Goal: Information Seeking & Learning: Learn about a topic

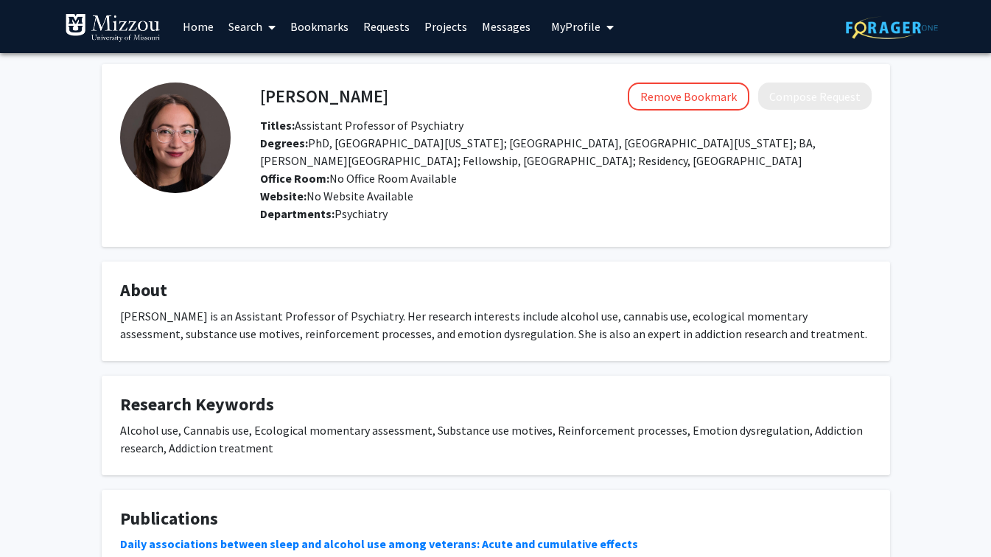
click at [257, 26] on link "Search" at bounding box center [252, 27] width 62 height 52
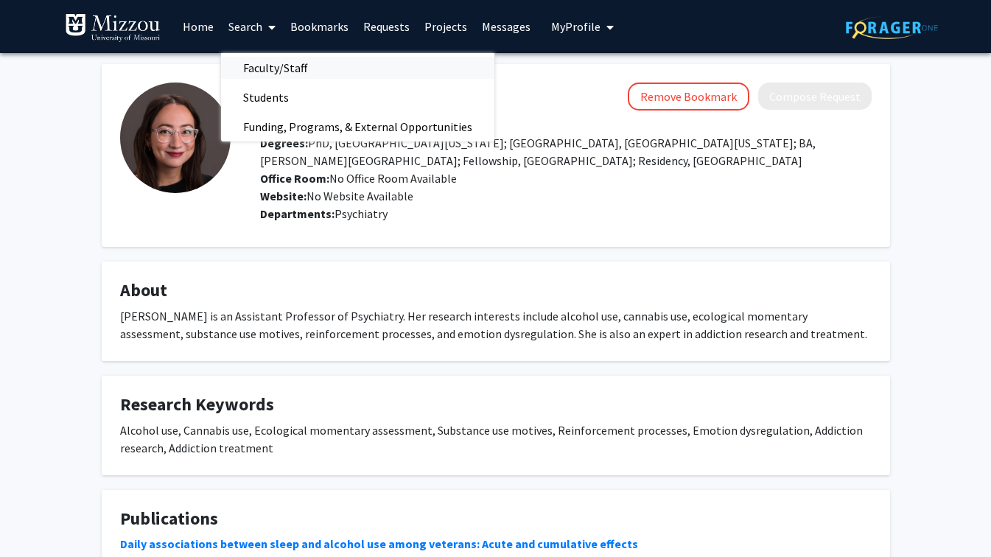
click at [287, 57] on span "Faculty/Staff" at bounding box center [275, 67] width 108 height 29
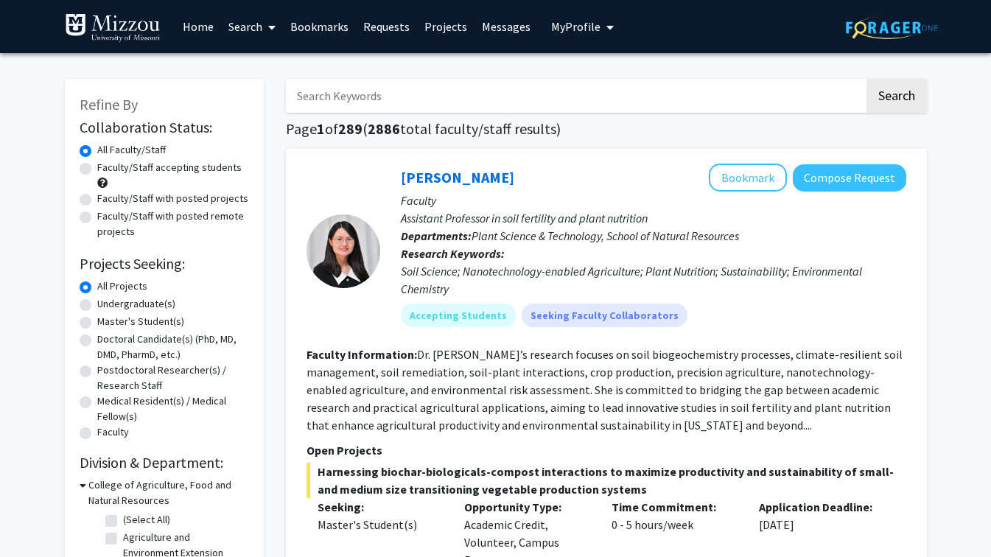
click at [97, 164] on label "Faculty/Staff accepting students" at bounding box center [169, 167] width 144 height 15
click at [97, 164] on input "Faculty/Staff accepting students" at bounding box center [102, 165] width 10 height 10
radio input "true"
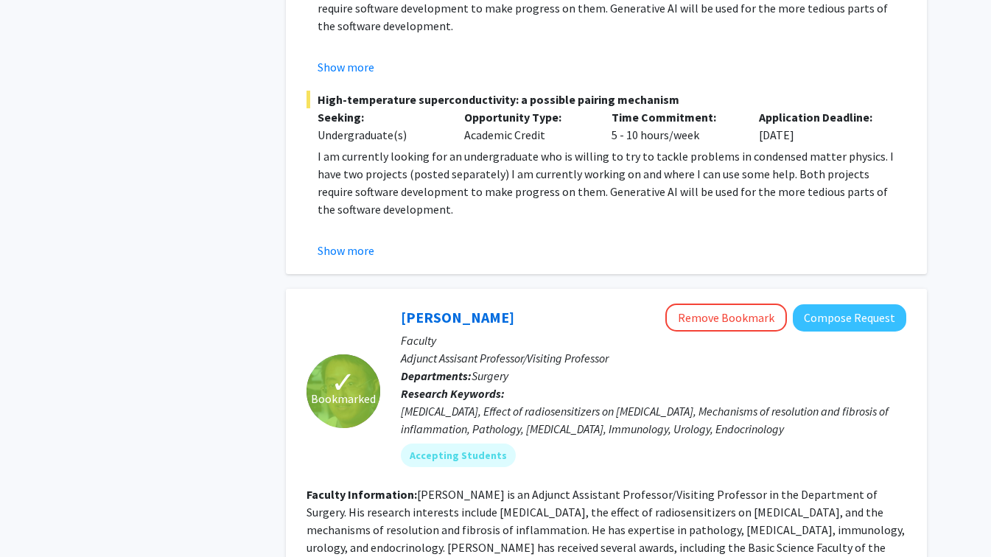
scroll to position [3050, 0]
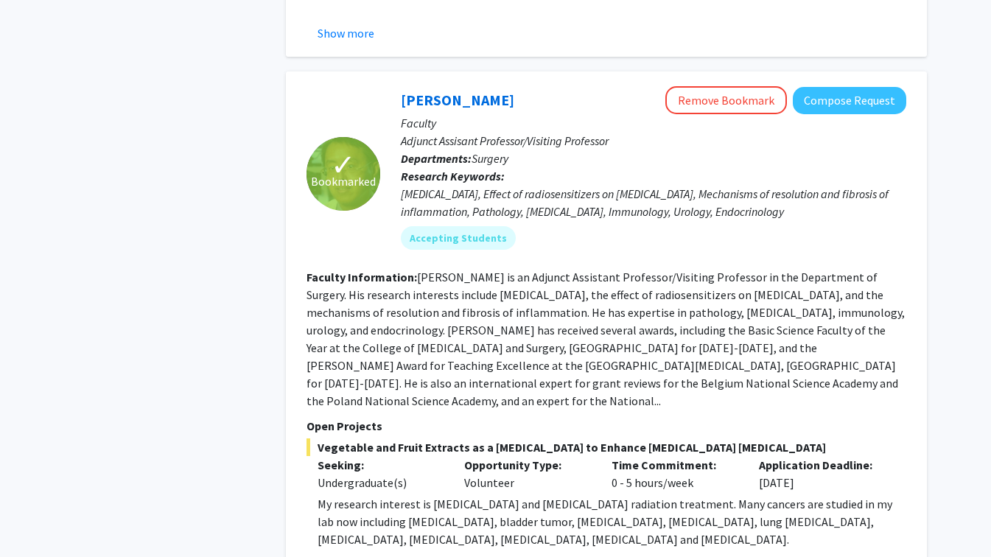
click at [404, 273] on fg-read-more "[PERSON_NAME] is an Adjunct Assistant Professor/Visiting Professor in the Depar…" at bounding box center [606, 339] width 598 height 139
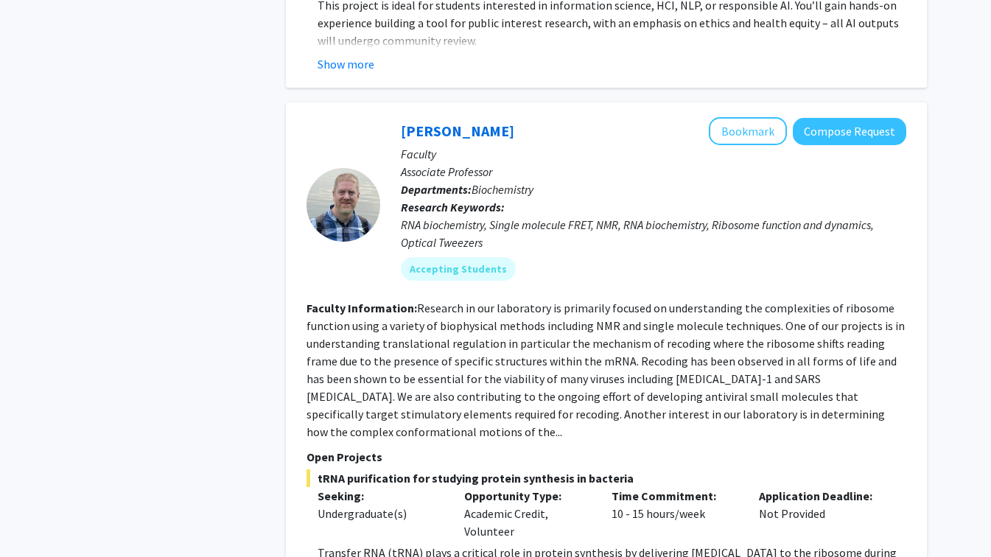
scroll to position [5248, 0]
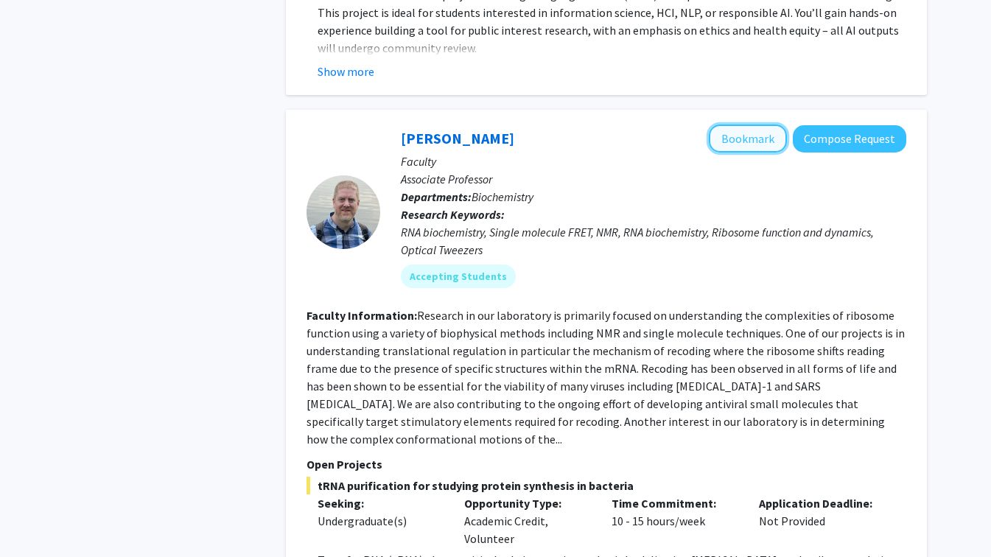
click at [760, 125] on button "Bookmark" at bounding box center [748, 139] width 78 height 28
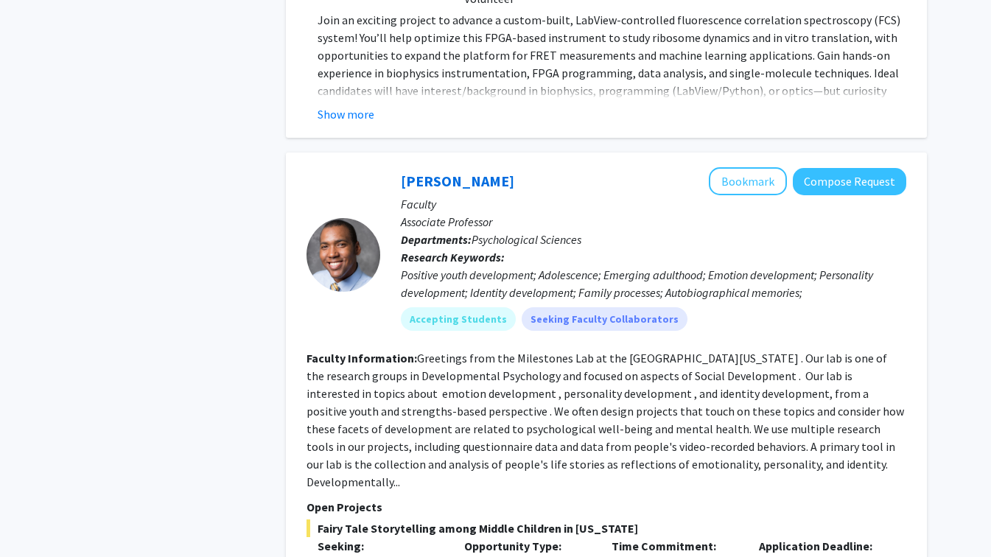
scroll to position [6396, 0]
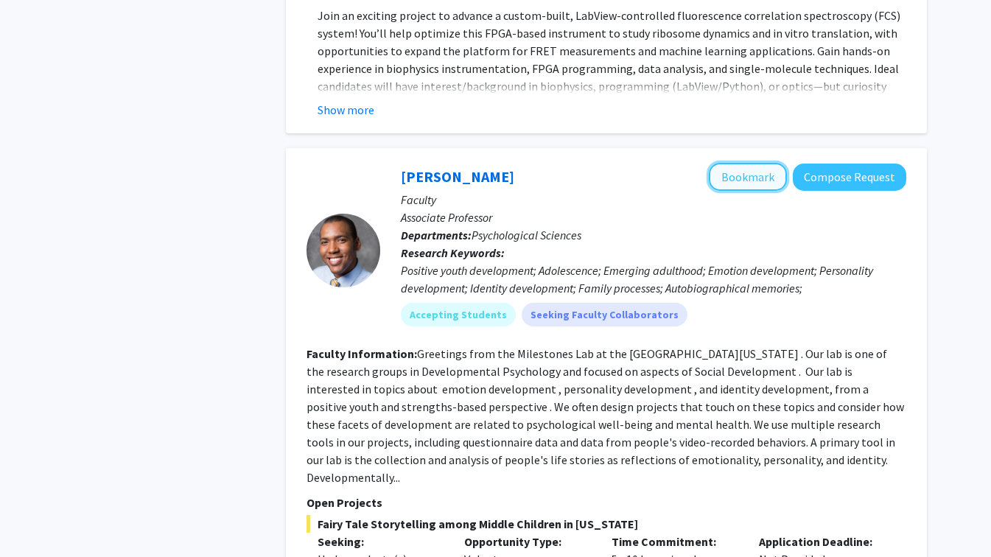
click at [745, 163] on button "Bookmark" at bounding box center [748, 177] width 78 height 28
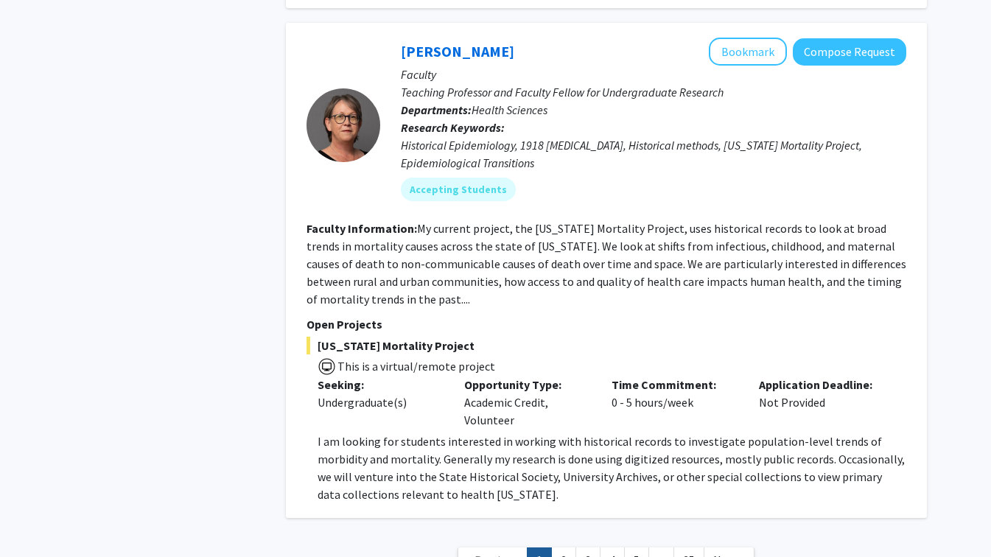
scroll to position [7086, 0]
click at [721, 548] on link "Next »" at bounding box center [729, 561] width 51 height 26
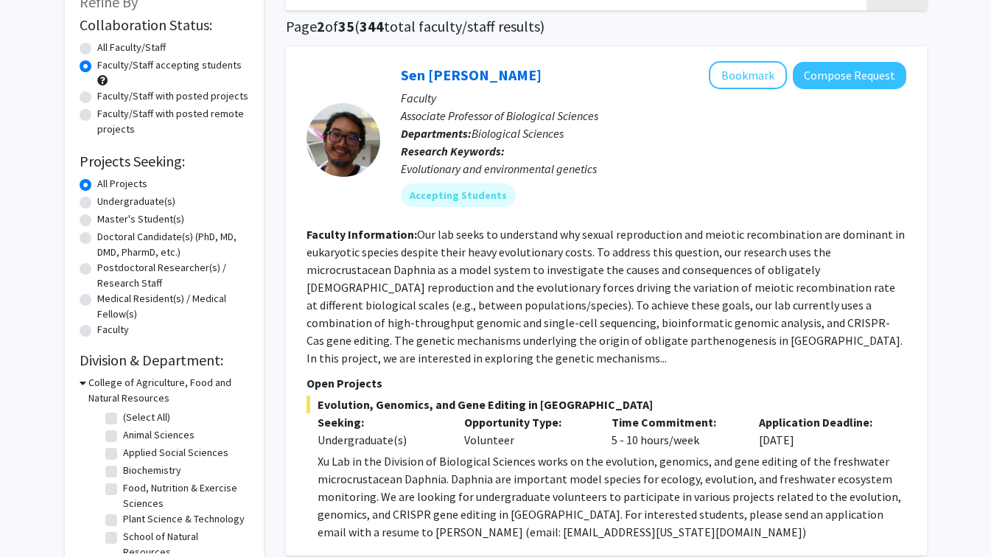
scroll to position [103, 0]
click at [744, 72] on button "Bookmark" at bounding box center [748, 74] width 78 height 28
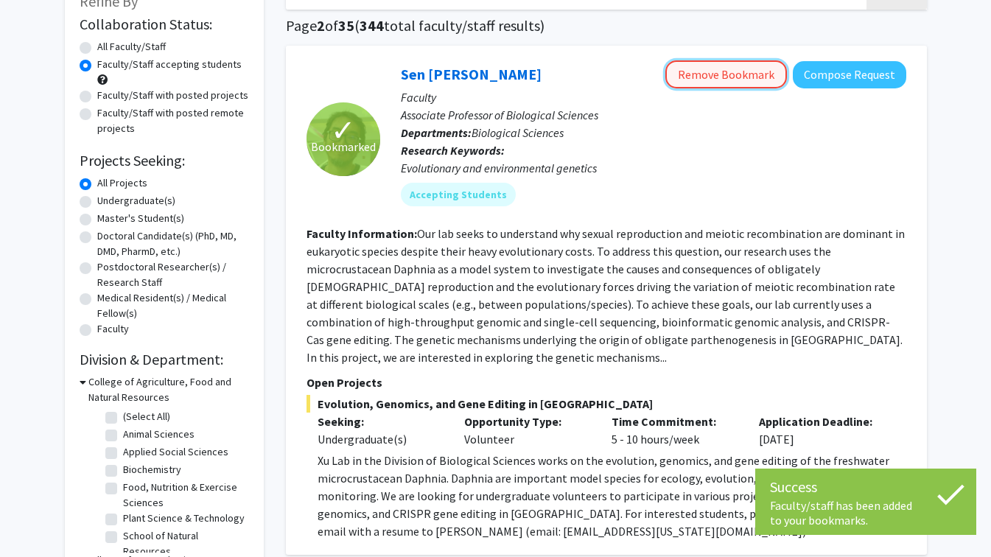
click at [741, 66] on button "Remove Bookmark" at bounding box center [726, 74] width 122 height 28
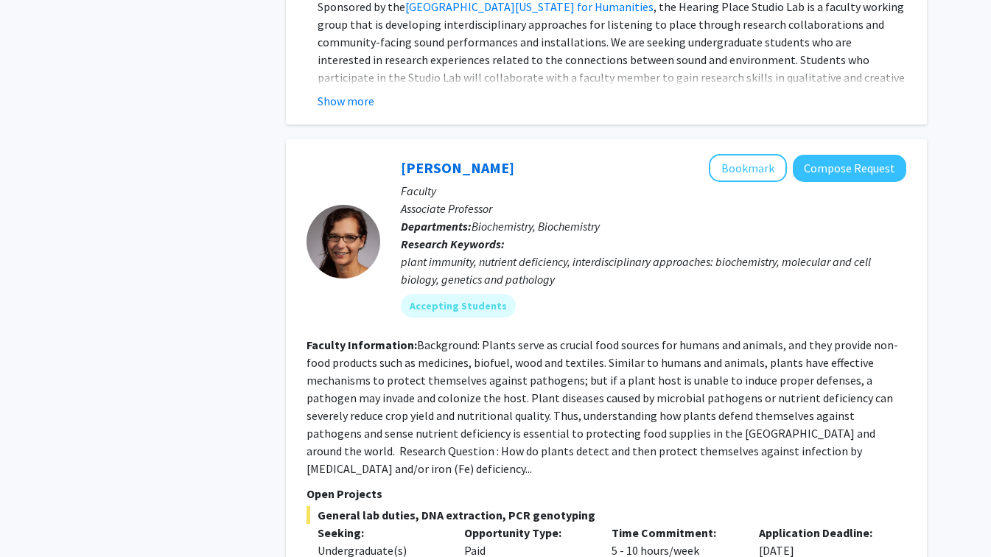
scroll to position [4867, 0]
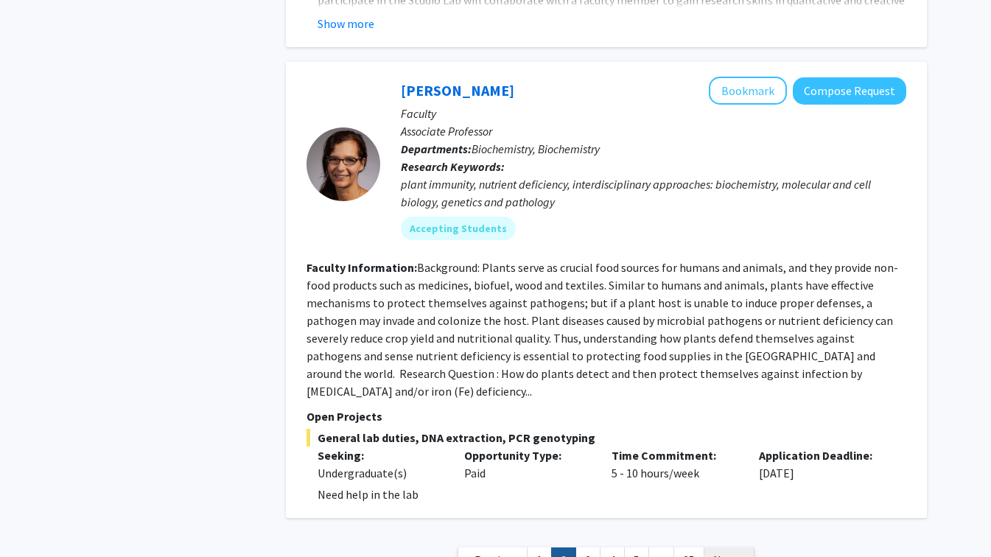
click at [730, 553] on span "Next »" at bounding box center [729, 560] width 32 height 15
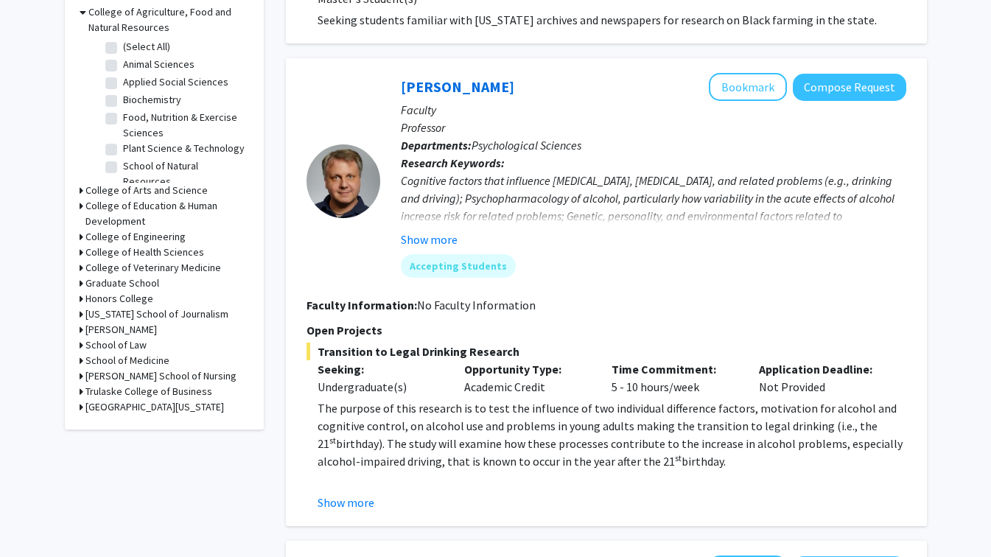
scroll to position [481, 0]
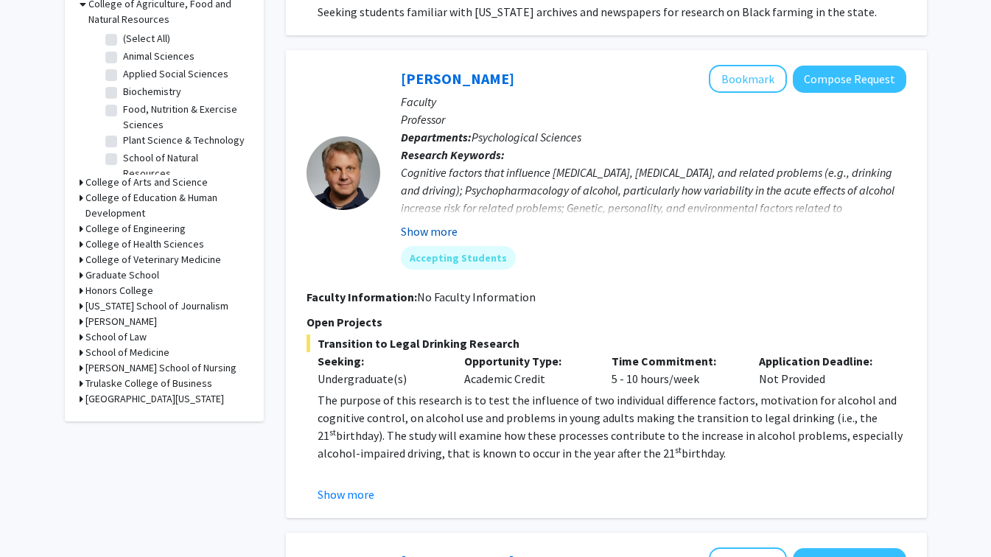
click at [434, 223] on button "Show more" at bounding box center [429, 232] width 57 height 18
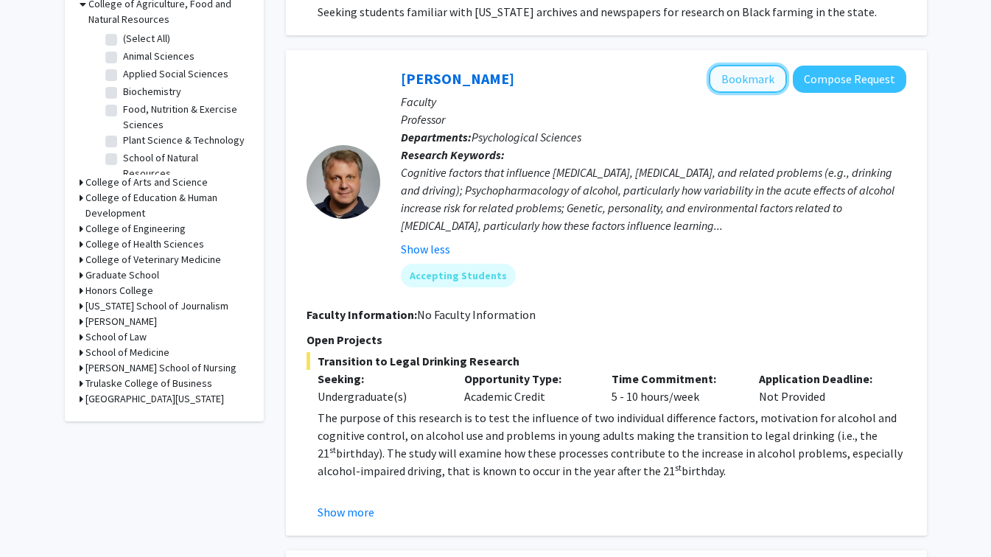
click at [744, 65] on button "Bookmark" at bounding box center [748, 79] width 78 height 28
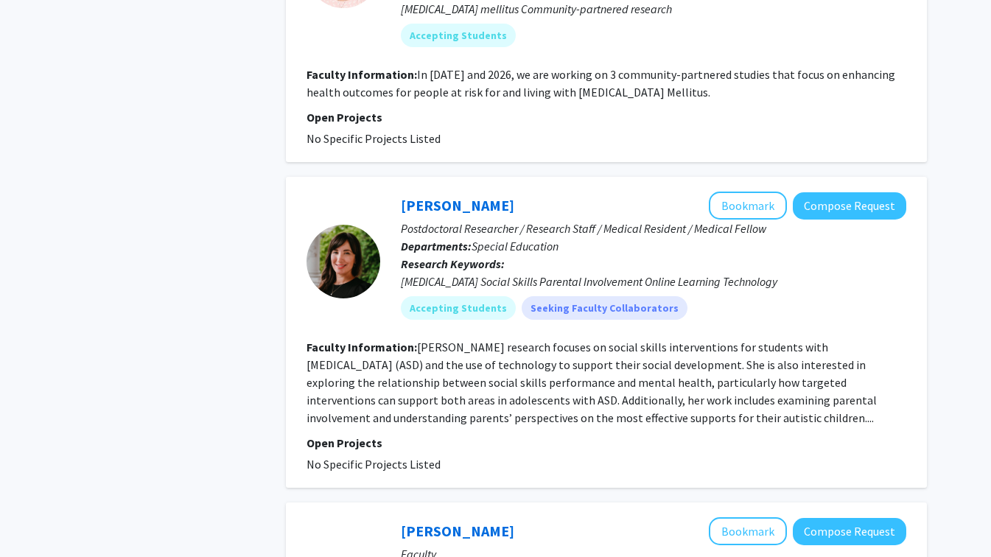
scroll to position [1850, 0]
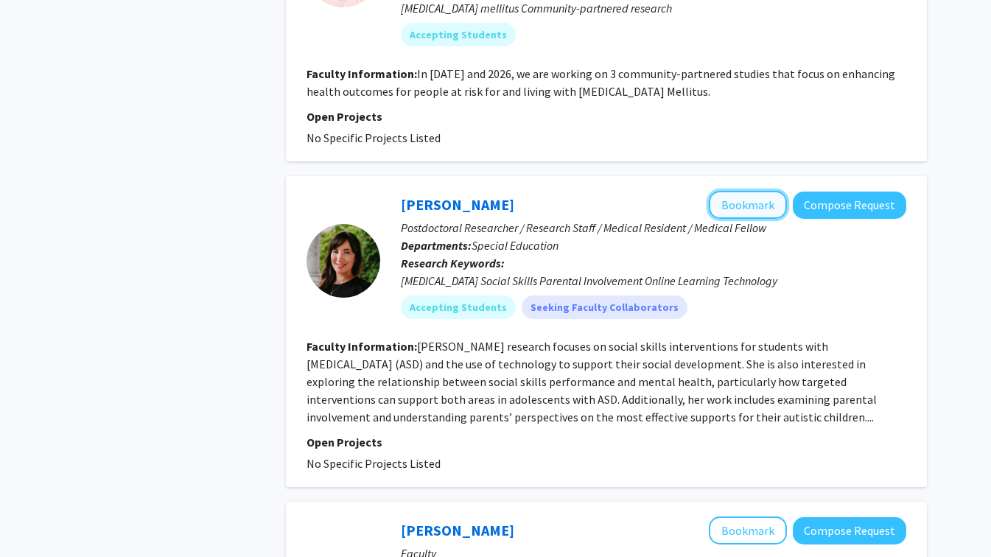
click at [723, 191] on button "Bookmark" at bounding box center [748, 205] width 78 height 28
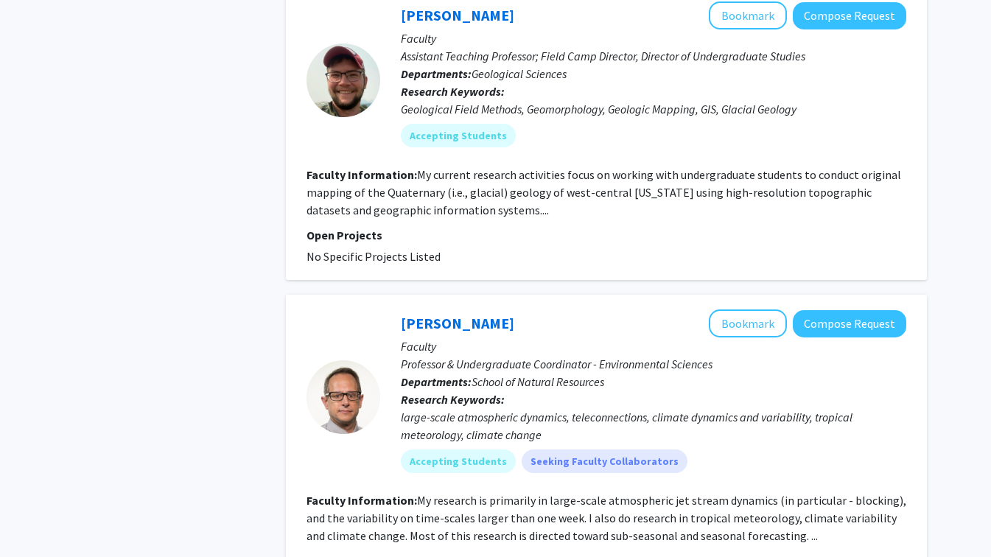
scroll to position [2780, 0]
